Goal: Transaction & Acquisition: Purchase product/service

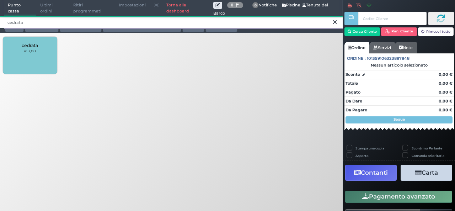
click at [330, 22] on input "cedrata" at bounding box center [173, 22] width 339 height 12
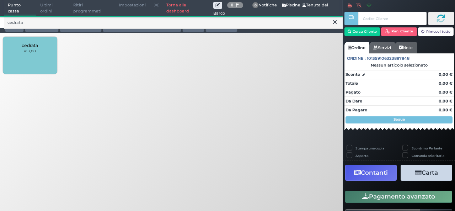
click at [335, 22] on icon at bounding box center [335, 21] width 4 height 7
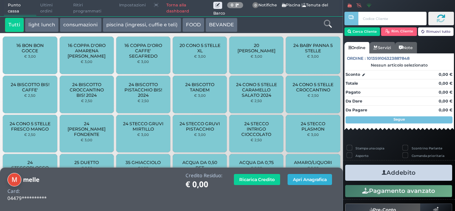
click at [304, 180] on button "Apri Anagrafica" at bounding box center [310, 179] width 44 height 11
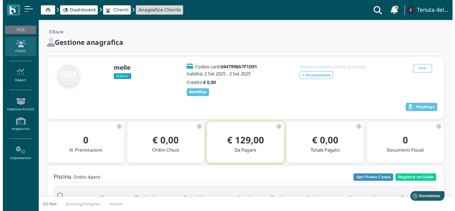
scroll to position [71, 0]
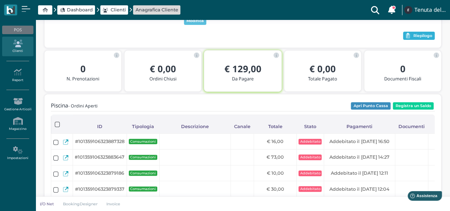
click at [414, 34] on span "Riepilogo" at bounding box center [422, 35] width 19 height 5
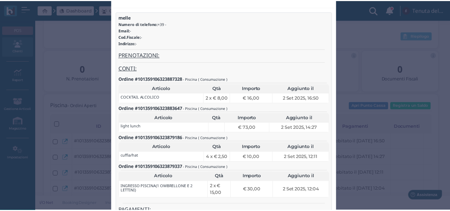
scroll to position [0, 0]
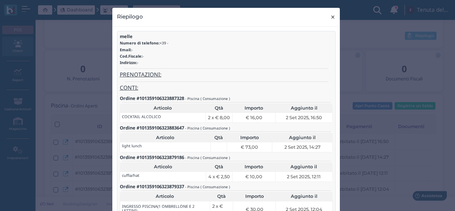
click at [332, 19] on span "×" at bounding box center [332, 16] width 5 height 9
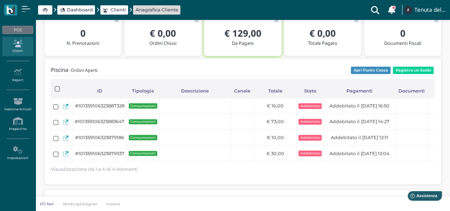
scroll to position [36, 0]
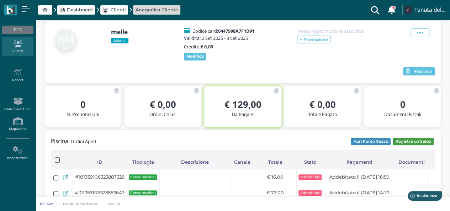
click at [405, 142] on button "Registra un Saldo" at bounding box center [413, 142] width 41 height 8
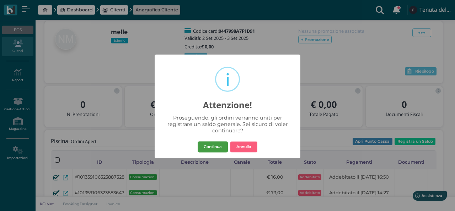
click at [215, 143] on button "Continua" at bounding box center [213, 146] width 30 height 11
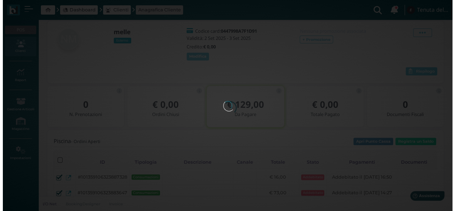
scroll to position [0, 0]
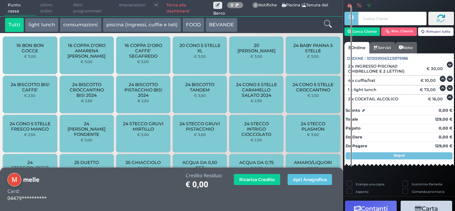
scroll to position [20, 0]
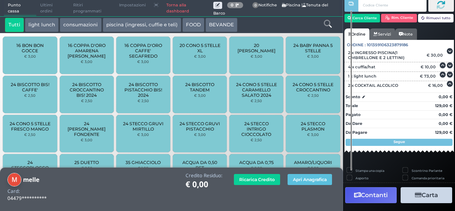
click at [380, 192] on button "Contanti" at bounding box center [371, 195] width 52 height 16
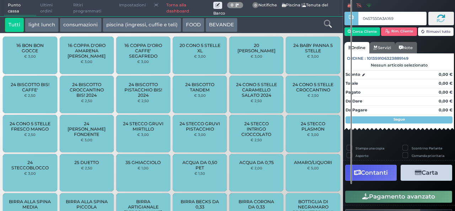
type input "0457550A3A1694"
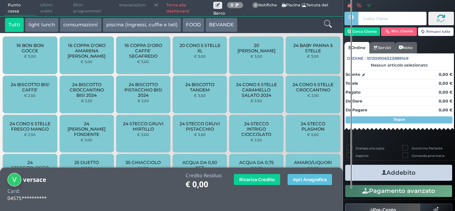
drag, startPoint x: 0, startPoint y: 0, endPoint x: 346, endPoint y: 130, distance: 369.2
click at [356, 146] on label "Stampa una copia" at bounding box center [370, 148] width 29 height 5
checkbox input "true"
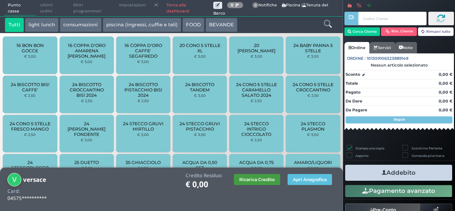
click at [249, 179] on button "Ricarica Credito" at bounding box center [257, 179] width 46 height 11
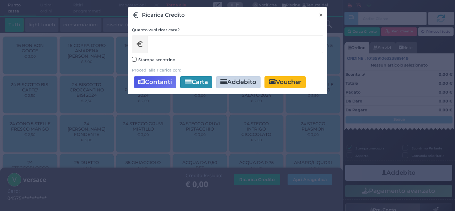
click at [321, 15] on span "×" at bounding box center [321, 15] width 5 height 8
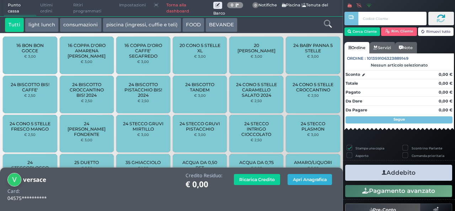
click at [299, 178] on button "Apri Anagrafica" at bounding box center [310, 179] width 44 height 11
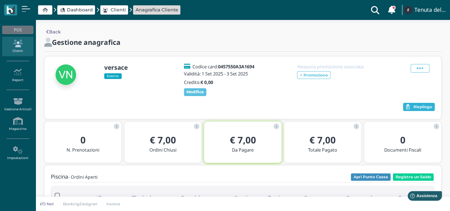
click at [425, 106] on span "Riepilogo" at bounding box center [422, 107] width 19 height 5
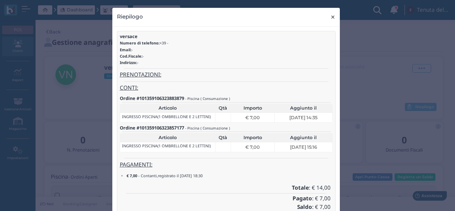
click at [330, 19] on span "×" at bounding box center [332, 16] width 5 height 9
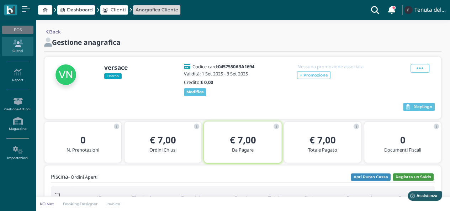
click at [401, 178] on button "Registra un Saldo" at bounding box center [413, 177] width 41 height 8
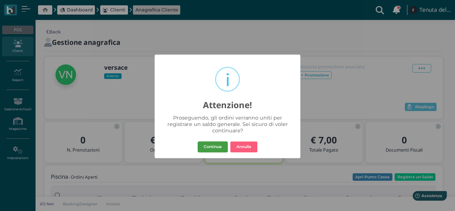
click at [208, 142] on button "Continua" at bounding box center [213, 146] width 30 height 11
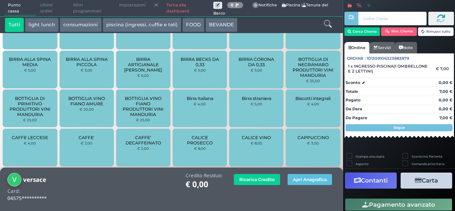
scroll to position [305, 0]
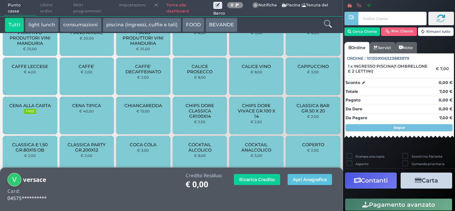
click at [385, 177] on button "Contanti" at bounding box center [371, 180] width 52 height 16
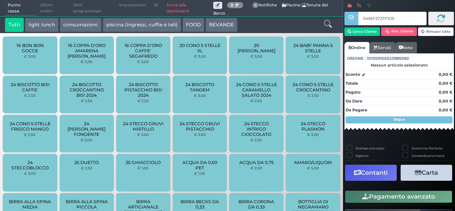
type input "049EF2727F1D90"
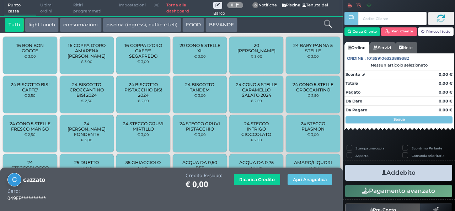
drag, startPoint x: 0, startPoint y: 0, endPoint x: 377, endPoint y: 176, distance: 415.9
click at [383, 176] on button "Addebito" at bounding box center [398, 173] width 107 height 16
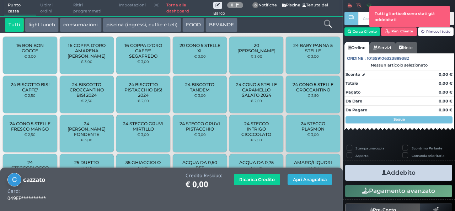
click at [307, 180] on button "Apri Anagrafica" at bounding box center [310, 179] width 44 height 11
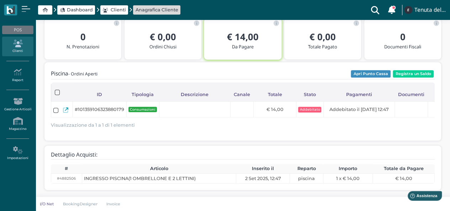
scroll to position [36, 0]
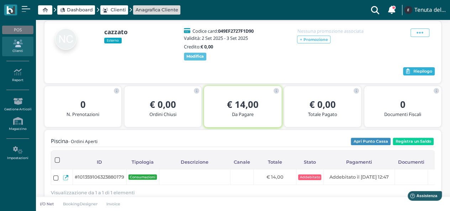
click at [429, 74] on button "Riepilogo" at bounding box center [419, 71] width 32 height 9
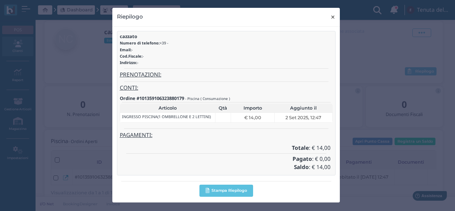
click at [330, 14] on span "×" at bounding box center [332, 16] width 5 height 9
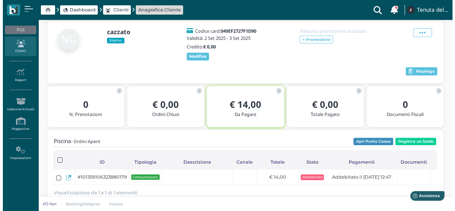
scroll to position [107, 0]
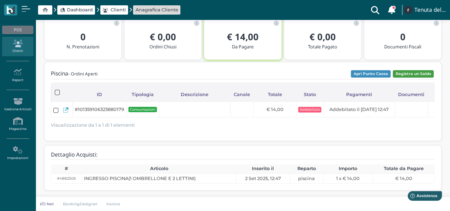
click at [416, 70] on button "Registra un Saldo" at bounding box center [413, 74] width 41 height 8
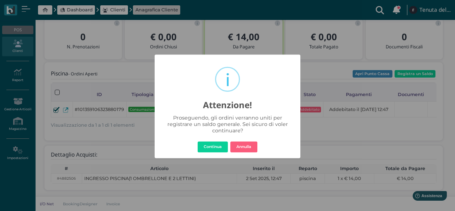
click at [213, 145] on button "Continua" at bounding box center [213, 146] width 30 height 11
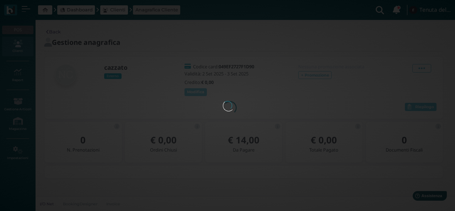
scroll to position [0, 0]
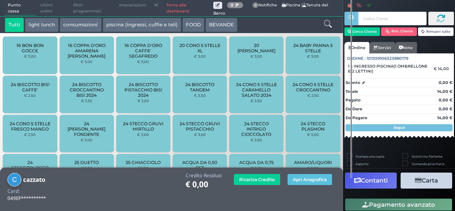
scroll to position [50, 0]
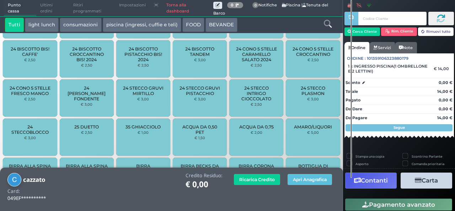
click at [380, 179] on button "Contanti" at bounding box center [371, 180] width 52 height 16
